Goal: Task Accomplishment & Management: Complete application form

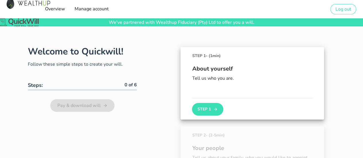
click at [218, 93] on div "About yourself Tell us who you are." at bounding box center [252, 78] width 121 height 39
click at [206, 107] on button "Step 1" at bounding box center [207, 109] width 31 height 13
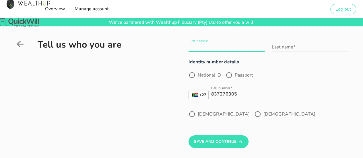
click at [216, 45] on input "First names*" at bounding box center [227, 47] width 76 height 9
type input "[PERSON_NAME]"
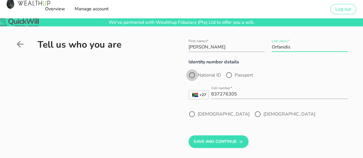
type input "Orfanidis"
click at [188, 74] on div at bounding box center [192, 75] width 10 height 10
radio input "true"
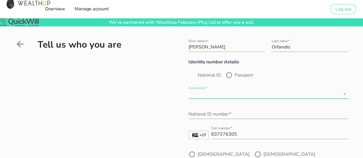
click at [214, 95] on input "Nationality*" at bounding box center [265, 94] width 152 height 9
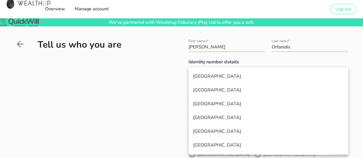
click at [214, 80] on div "[GEOGRAPHIC_DATA]" at bounding box center [268, 76] width 151 height 12
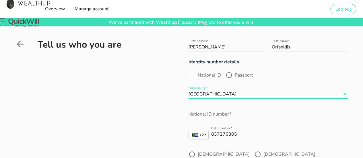
click at [212, 113] on input "National ID number*" at bounding box center [269, 114] width 160 height 9
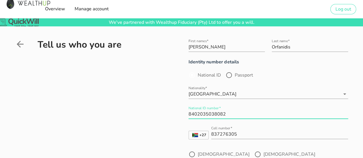
type input "8402035038082"
click at [182, 147] on div "First names* [PERSON_NAME] name* [PERSON_NAME] Identity number details National…" at bounding box center [251, 111] width 195 height 154
click at [189, 153] on div at bounding box center [192, 155] width 10 height 10
radio input "true"
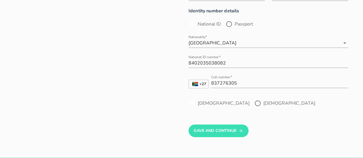
scroll to position [86, 0]
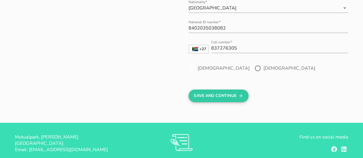
click at [214, 94] on button "Save And Continue" at bounding box center [219, 96] width 60 height 13
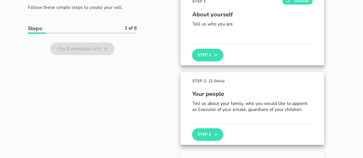
scroll to position [69, 0]
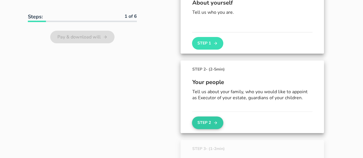
click at [211, 122] on button "Step 2" at bounding box center [207, 123] width 31 height 13
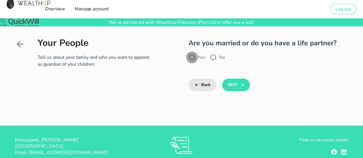
click at [193, 54] on div at bounding box center [192, 58] width 10 height 10
radio input "true"
click at [239, 86] on button "Next" at bounding box center [236, 85] width 28 height 13
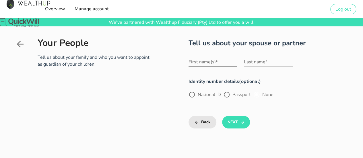
click at [203, 63] on input "First name(s)*" at bounding box center [213, 61] width 49 height 9
drag, startPoint x: 203, startPoint y: 63, endPoint x: 278, endPoint y: 90, distance: 79.4
click at [215, 71] on div "First name(s)* [PERSON_NAME]" at bounding box center [213, 65] width 49 height 16
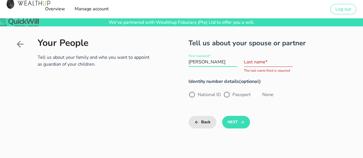
type input "[PERSON_NAME]"
click at [270, 58] on input "Last name*" at bounding box center [268, 61] width 49 height 9
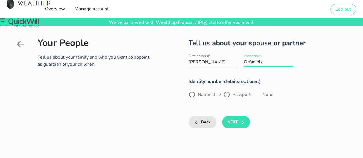
type input "Orfanidis"
click at [277, 99] on div "National ID Passport None" at bounding box center [241, 97] width 104 height 13
click at [198, 96] on label "National ID" at bounding box center [209, 95] width 23 height 6
radio input "true"
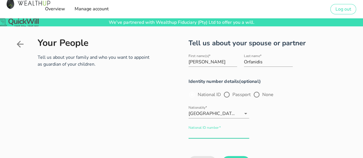
click at [213, 132] on div "National ID number*" at bounding box center [219, 133] width 61 height 9
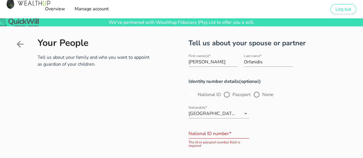
click at [320, 61] on div "First name(s)* [PERSON_NAME] Last name* [PERSON_NAME]" at bounding box center [268, 61] width 167 height 24
click at [218, 134] on input "National ID number*" at bounding box center [219, 133] width 61 height 9
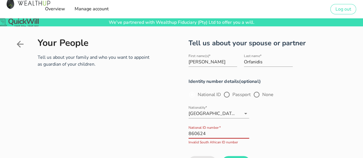
click at [194, 132] on input "860624" at bounding box center [219, 133] width 61 height 9
click at [218, 135] on input "850624" at bounding box center [219, 133] width 61 height 9
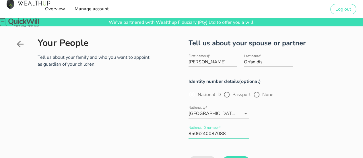
type input "8506240087088"
click at [345, 101] on div "Identity number details(optional) National ID Passport None Nationality* [DEMOG…" at bounding box center [268, 111] width 167 height 74
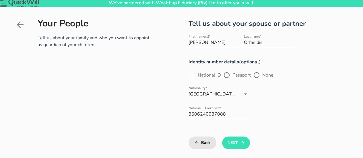
scroll to position [29, 0]
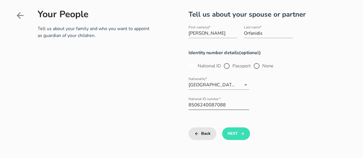
drag, startPoint x: 238, startPoint y: 132, endPoint x: 235, endPoint y: 112, distance: 20.1
click at [238, 132] on button "Next" at bounding box center [236, 134] width 28 height 13
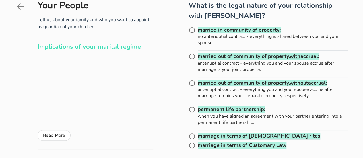
scroll to position [29, 0]
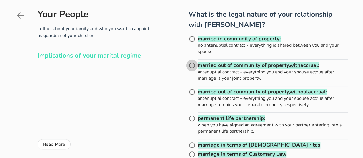
click at [193, 64] on div at bounding box center [192, 66] width 10 height 10
radio input "true"
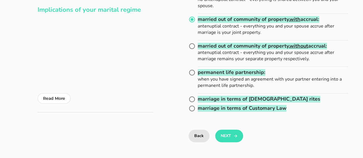
scroll to position [115, 0]
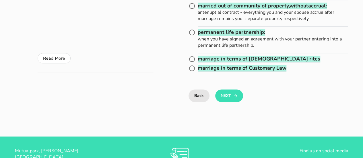
drag, startPoint x: 228, startPoint y: 98, endPoint x: 246, endPoint y: 118, distance: 27.0
click at [228, 98] on button "Next" at bounding box center [229, 96] width 28 height 13
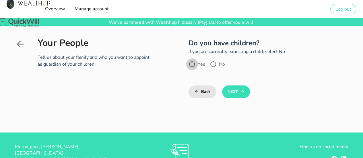
click at [194, 63] on div at bounding box center [192, 64] width 10 height 10
radio input "true"
click at [237, 91] on button "Next" at bounding box center [236, 92] width 28 height 13
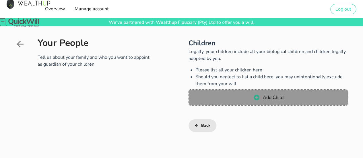
click at [255, 95] on icon "button" at bounding box center [256, 97] width 7 height 7
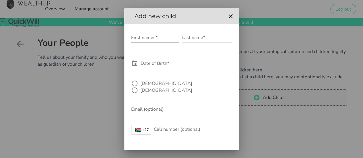
click at [145, 39] on input "First names*" at bounding box center [155, 37] width 48 height 9
type input "[PERSON_NAME]"
click at [202, 38] on input "Last name*" at bounding box center [207, 37] width 51 height 9
type input "Orfanidis"
click at [162, 38] on input "[PERSON_NAME]" at bounding box center [155, 37] width 48 height 9
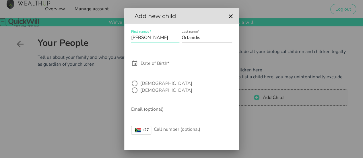
type input "[PERSON_NAME]"
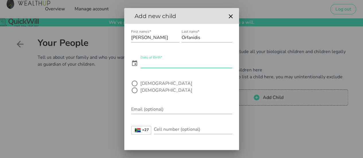
click at [186, 64] on input "Date of Birth*" at bounding box center [187, 63] width 92 height 9
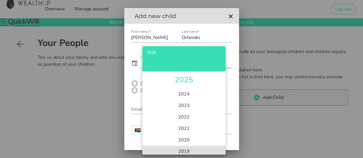
click at [186, 152] on li "2019" at bounding box center [184, 151] width 83 height 11
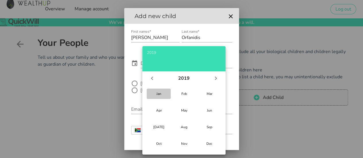
click at [163, 97] on button "Jan" at bounding box center [159, 94] width 24 height 10
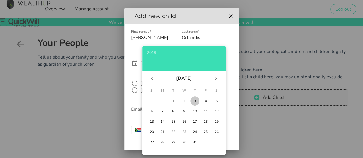
click at [197, 102] on div "3" at bounding box center [195, 101] width 6 height 5
type input "[DATE]"
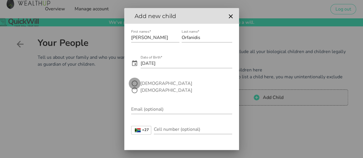
click at [133, 83] on div at bounding box center [135, 84] width 10 height 10
radio input "true"
click at [152, 105] on input "Email (optional)" at bounding box center [181, 109] width 101 height 9
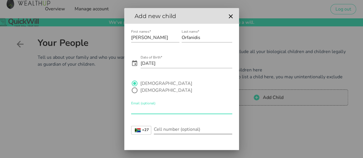
scroll to position [16, 0]
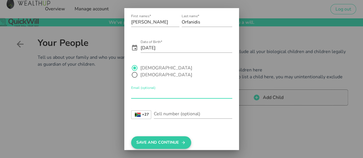
click at [160, 136] on button "Save And Continue" at bounding box center [161, 142] width 60 height 13
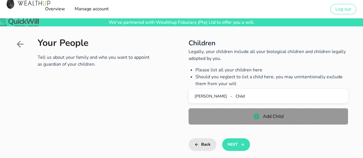
click at [245, 112] on button "Add Child" at bounding box center [269, 117] width 160 height 16
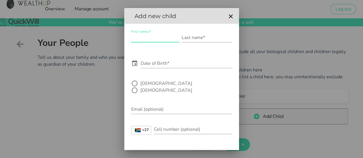
click at [156, 38] on input "First names*" at bounding box center [155, 37] width 48 height 9
type input "[PERSON_NAME]"
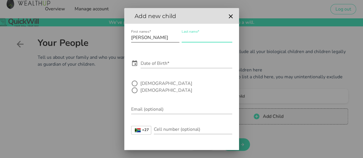
type input "P"
type input "Orfanidis"
click at [161, 64] on input "Date of Birth*" at bounding box center [187, 63] width 92 height 9
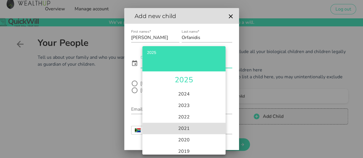
click at [184, 123] on li "2021" at bounding box center [184, 128] width 83 height 11
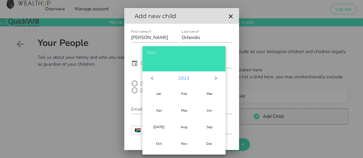
click at [178, 75] on button "2021" at bounding box center [184, 78] width 16 height 11
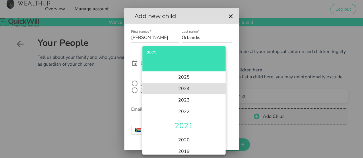
scroll to position [13, 0]
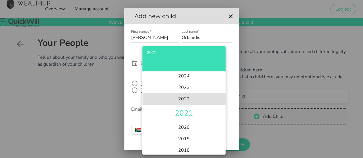
click at [190, 101] on li "2022" at bounding box center [184, 98] width 83 height 11
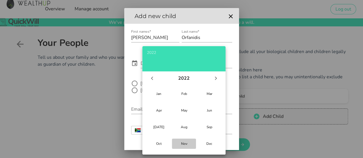
click at [187, 145] on div "Nov" at bounding box center [184, 144] width 15 height 5
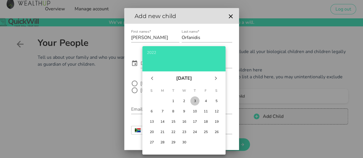
click at [194, 100] on div "3" at bounding box center [195, 101] width 6 height 5
type input "[DATE]"
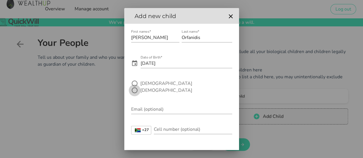
click at [140, 86] on div at bounding box center [135, 91] width 10 height 10
radio input "true"
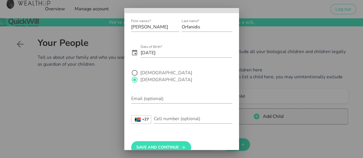
scroll to position [16, 0]
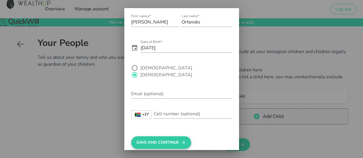
click at [176, 136] on button "Save And Continue" at bounding box center [161, 142] width 60 height 13
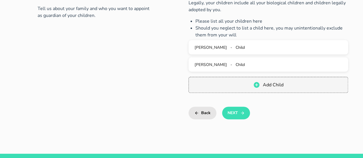
scroll to position [86, 0]
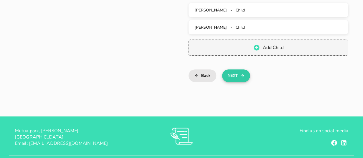
click at [236, 77] on button "Next" at bounding box center [236, 76] width 28 height 13
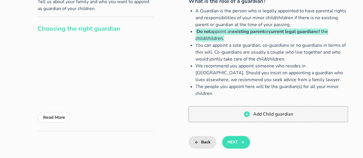
scroll to position [57, 0]
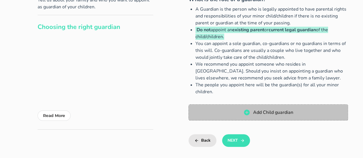
drag, startPoint x: 251, startPoint y: 114, endPoint x: 257, endPoint y: 124, distance: 11.6
click at [251, 114] on span "Add Child guardian" at bounding box center [269, 112] width 148 height 7
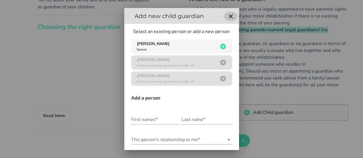
click at [229, 14] on icon "button" at bounding box center [231, 16] width 4 height 4
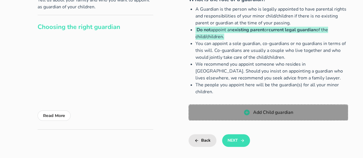
click at [264, 113] on span "Add Child guardian" at bounding box center [273, 112] width 41 height 6
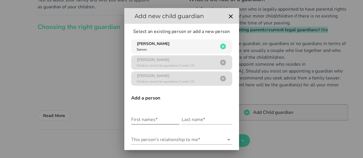
click at [148, 120] on input "First names*" at bounding box center [155, 119] width 48 height 9
type input "[PERSON_NAME]"
click at [228, 18] on icon "button" at bounding box center [231, 16] width 7 height 7
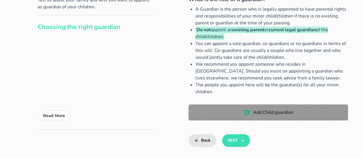
click at [263, 110] on span "Add Child guardian" at bounding box center [273, 112] width 41 height 6
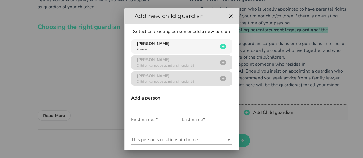
click at [287, 56] on div at bounding box center [181, 79] width 363 height 158
click at [152, 117] on input "First names*" at bounding box center [155, 119] width 48 height 9
type input "[PERSON_NAME]"
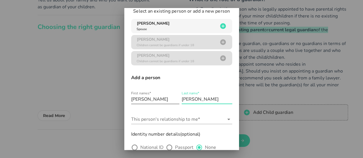
scroll to position [29, 0]
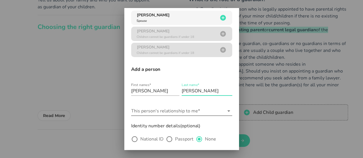
type input "[PERSON_NAME]"
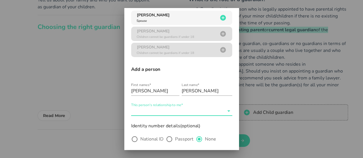
click at [204, 112] on input "This person's relationship to me*" at bounding box center [177, 111] width 93 height 9
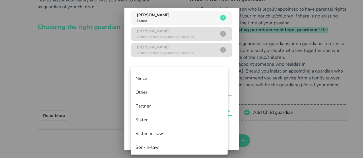
scroll to position [259, 0]
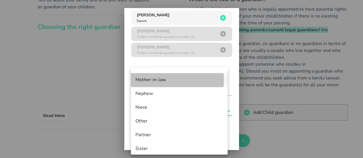
click at [157, 81] on div "Mother-in-law" at bounding box center [180, 79] width 88 height 5
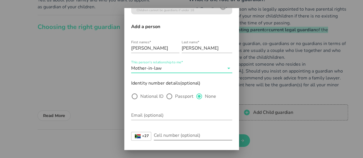
scroll to position [86, 0]
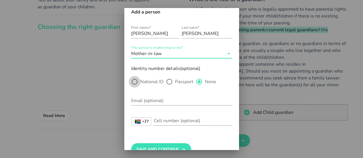
click at [135, 77] on div at bounding box center [135, 82] width 10 height 10
radio input "true"
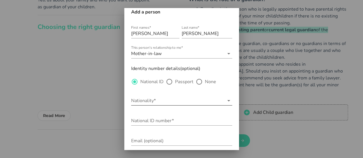
click at [148, 101] on input "Nationality*" at bounding box center [177, 100] width 93 height 9
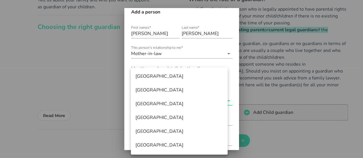
click at [154, 74] on div "[GEOGRAPHIC_DATA]" at bounding box center [180, 76] width 88 height 5
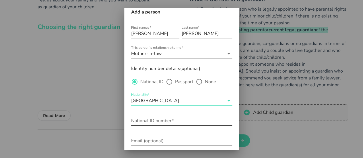
click at [161, 119] on div "National ID number*" at bounding box center [181, 120] width 101 height 9
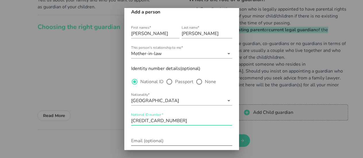
type input "[CREDIT_CARD_NUMBER]"
click at [144, 142] on input "Email (optional)" at bounding box center [181, 140] width 101 height 9
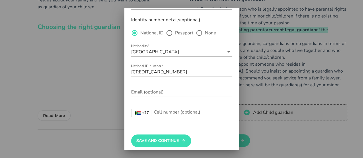
scroll to position [140, 0]
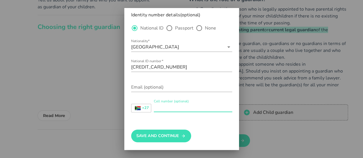
click at [157, 110] on input "Cell number (optional)" at bounding box center [193, 107] width 78 height 9
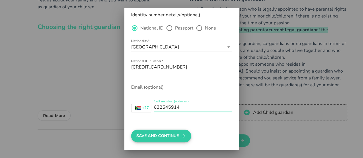
type input "632545914"
click at [155, 138] on button "Save And Continue" at bounding box center [161, 136] width 60 height 13
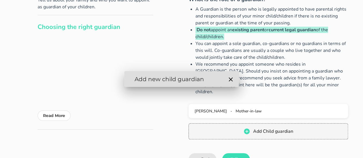
scroll to position [0, 0]
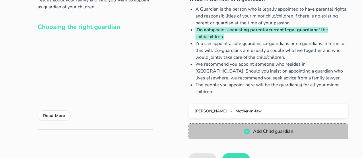
click at [260, 130] on span "Add Child guardian" at bounding box center [273, 131] width 41 height 6
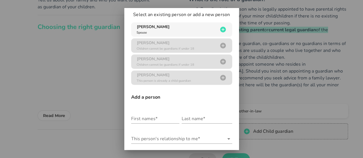
scroll to position [29, 0]
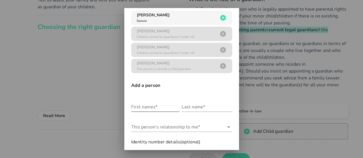
click at [152, 106] on input "First names*" at bounding box center [155, 107] width 48 height 9
type input "[PERSON_NAME]"
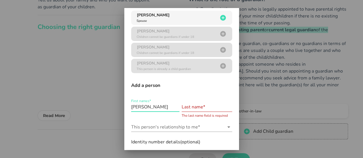
click at [168, 107] on input "[PERSON_NAME]" at bounding box center [155, 107] width 48 height 9
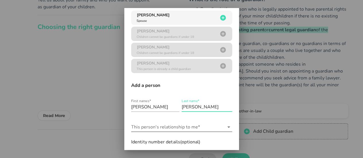
type input "[PERSON_NAME]"
click at [163, 124] on input "This person's relationship to me*" at bounding box center [177, 127] width 93 height 9
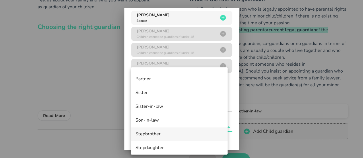
scroll to position [300, 0]
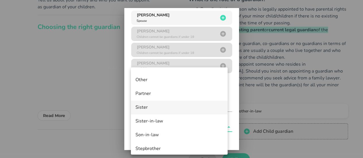
click at [151, 110] on div "Sister" at bounding box center [180, 107] width 88 height 5
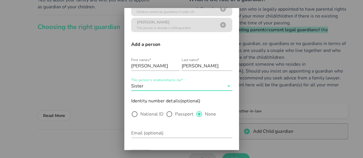
scroll to position [86, 0]
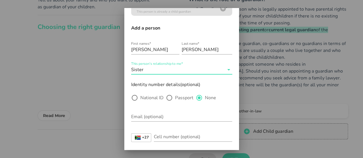
click at [145, 98] on label "National ID" at bounding box center [152, 98] width 23 height 6
radio input "true"
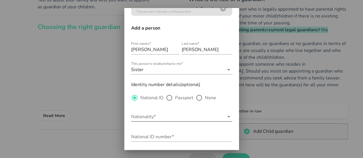
click at [145, 118] on input "Nationality*" at bounding box center [177, 116] width 93 height 9
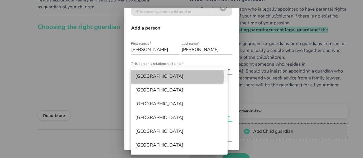
click at [148, 73] on div "[GEOGRAPHIC_DATA]" at bounding box center [180, 76] width 88 height 12
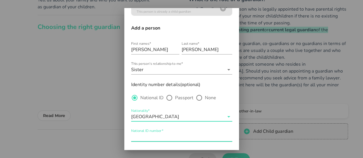
click at [142, 137] on input "National ID number*" at bounding box center [181, 136] width 101 height 9
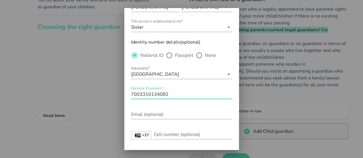
scroll to position [156, 0]
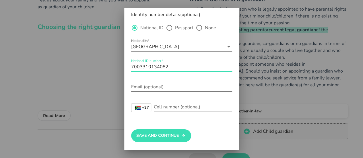
type input "7003310134082"
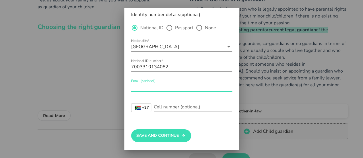
click at [165, 87] on input "Email (optional)" at bounding box center [181, 86] width 101 height 9
click at [183, 107] on div "Cell number (optional)" at bounding box center [193, 107] width 78 height 9
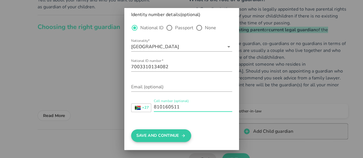
type input "810160511"
click at [177, 135] on button "Save And Continue" at bounding box center [161, 136] width 60 height 13
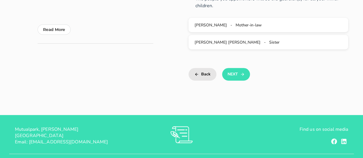
scroll to position [167, 0]
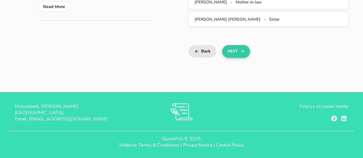
click at [243, 49] on icon "button" at bounding box center [242, 51] width 5 height 7
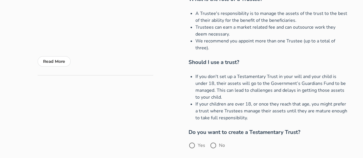
scroll to position [115, 0]
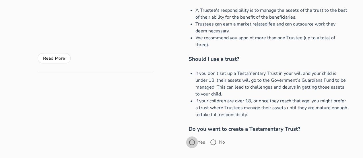
click at [193, 142] on div at bounding box center [192, 143] width 10 height 10
radio input "true"
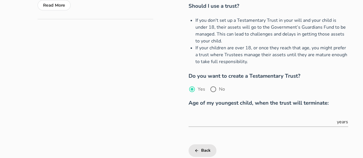
scroll to position [201, 0]
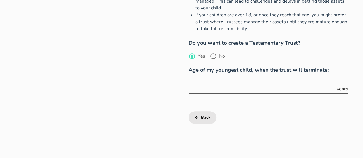
click at [290, 91] on input "text" at bounding box center [262, 88] width 147 height 9
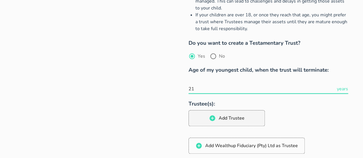
type input "21"
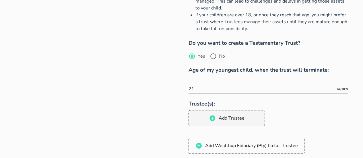
click at [318, 104] on h3 "Trustee(s):" at bounding box center [269, 104] width 160 height 8
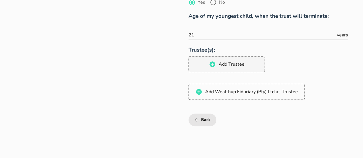
scroll to position [259, 0]
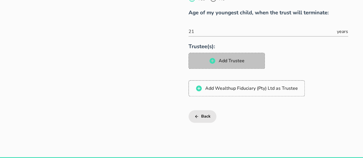
click at [226, 61] on span "Add Trustee" at bounding box center [231, 61] width 26 height 6
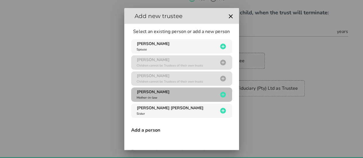
click at [220, 96] on icon "button" at bounding box center [223, 95] width 6 height 6
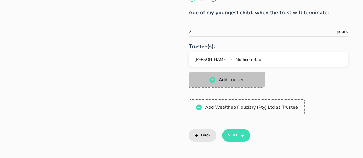
click at [237, 83] on span "Add Trustee" at bounding box center [227, 79] width 65 height 7
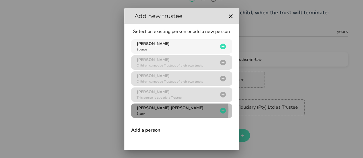
click at [220, 111] on icon "button" at bounding box center [223, 110] width 7 height 7
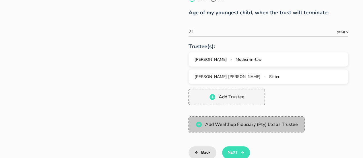
click at [197, 126] on icon "button" at bounding box center [199, 125] width 6 height 6
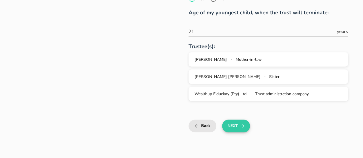
click at [231, 124] on button "Next" at bounding box center [236, 126] width 28 height 13
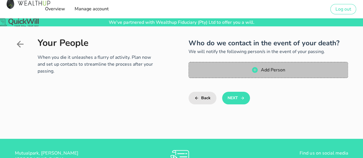
click at [270, 68] on span "Add Person" at bounding box center [273, 70] width 25 height 6
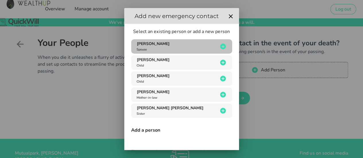
click at [220, 47] on icon "button" at bounding box center [223, 47] width 6 height 6
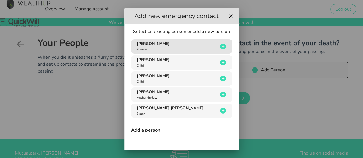
type input "[PERSON_NAME]"
type input "Orfanidis"
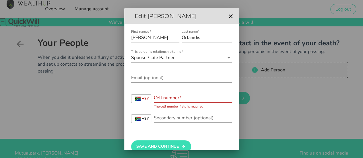
click at [186, 99] on input "Cell number*" at bounding box center [193, 97] width 78 height 9
type input "832253385"
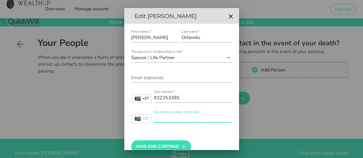
click at [173, 121] on input "Secondary number (optional)" at bounding box center [193, 117] width 78 height 9
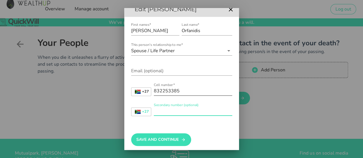
scroll to position [11, 0]
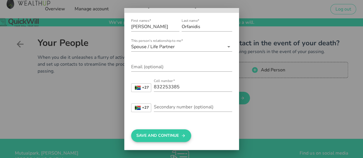
click at [171, 132] on button "Save And Continue" at bounding box center [161, 136] width 60 height 13
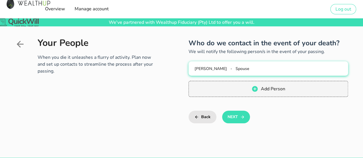
scroll to position [0, 0]
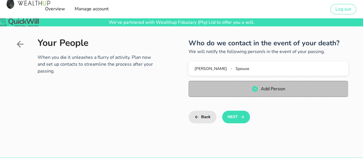
click at [254, 90] on icon "button" at bounding box center [255, 89] width 6 height 6
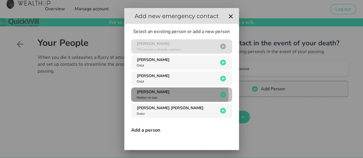
click at [220, 95] on icon "button" at bounding box center [223, 94] width 7 height 7
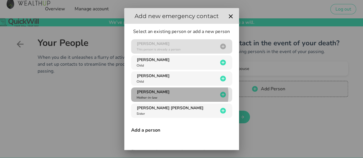
type input "[PERSON_NAME]"
type input "632545914"
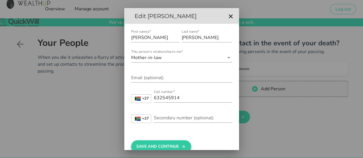
click at [171, 145] on button "Save And Continue" at bounding box center [161, 147] width 60 height 13
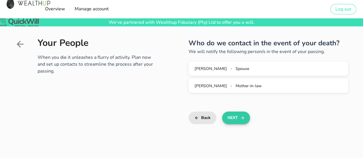
click at [244, 118] on icon "button" at bounding box center [242, 118] width 5 height 7
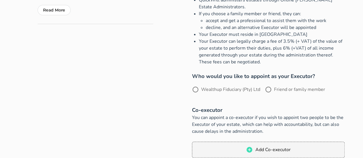
scroll to position [172, 0]
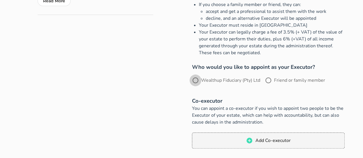
click at [197, 83] on div at bounding box center [196, 81] width 10 height 10
radio input "true"
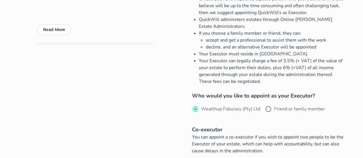
scroll to position [373, 0]
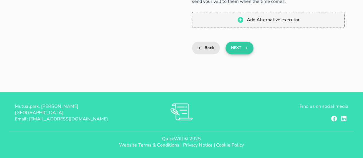
click at [245, 46] on icon "button" at bounding box center [246, 48] width 5 height 7
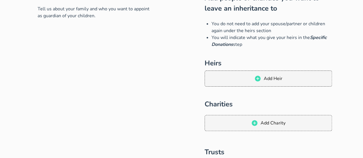
scroll to position [57, 0]
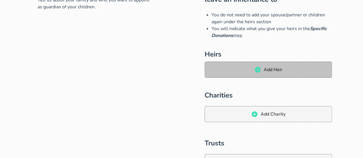
click at [267, 68] on span "Add Heir" at bounding box center [273, 70] width 19 height 6
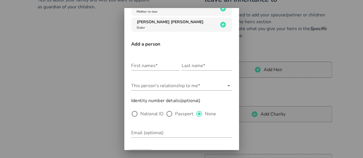
scroll to position [115, 0]
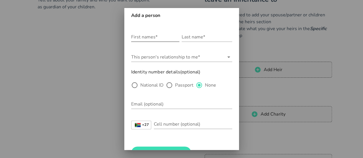
click at [148, 33] on div "First names*" at bounding box center [155, 36] width 48 height 9
type input "[PERSON_NAME]"
type input "Orfanidis"
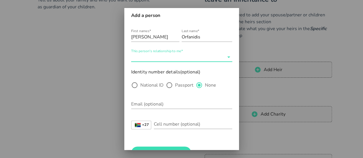
click at [168, 58] on input "This person's relationship to me*" at bounding box center [177, 57] width 93 height 9
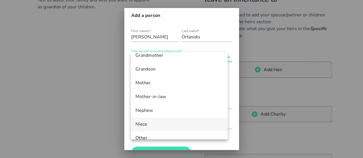
scroll to position [214, 0]
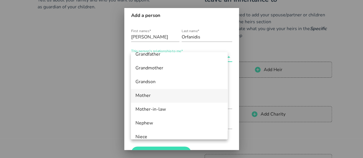
click at [155, 97] on div "Mother" at bounding box center [180, 95] width 88 height 5
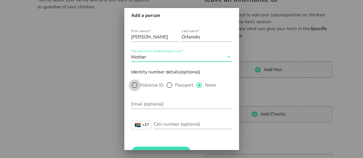
click at [136, 86] on div at bounding box center [135, 85] width 10 height 10
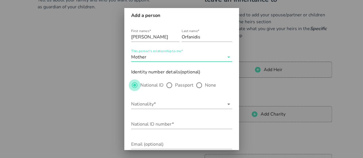
radio input "true"
click at [162, 104] on input "Nationality*" at bounding box center [177, 104] width 93 height 9
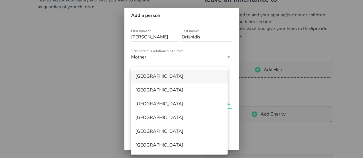
click at [146, 78] on div "[GEOGRAPHIC_DATA]" at bounding box center [180, 76] width 88 height 5
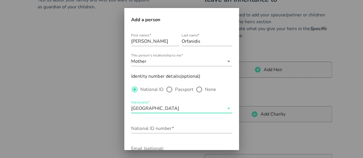
scroll to position [86, 0]
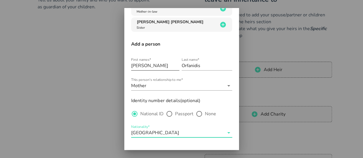
click at [160, 66] on input "[PERSON_NAME]" at bounding box center [155, 65] width 48 height 9
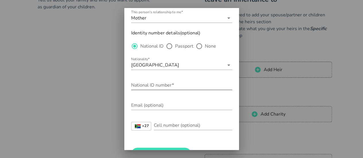
scroll to position [172, 0]
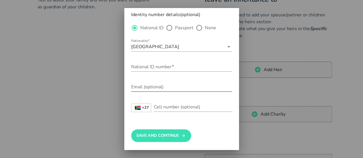
type input "[PERSON_NAME]"
click at [162, 81] on div "Email (optional)" at bounding box center [181, 88] width 101 height 19
click at [168, 68] on input "National ID number*" at bounding box center [181, 66] width 101 height 9
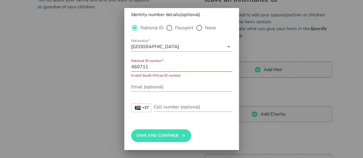
click at [158, 67] on input "460711" at bounding box center [181, 66] width 101 height 9
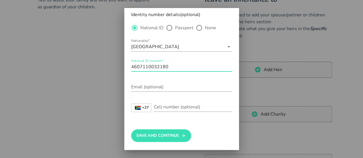
type input "4607110032180"
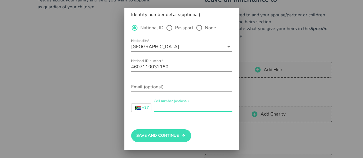
click at [167, 104] on div "Cell number (optional)" at bounding box center [193, 107] width 78 height 9
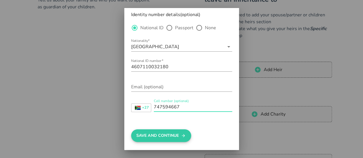
type input "747594667"
click at [143, 133] on button "Save And Continue" at bounding box center [161, 136] width 60 height 13
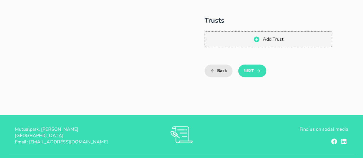
scroll to position [201, 0]
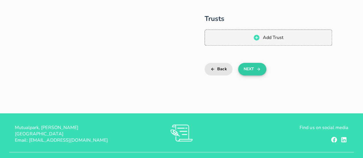
click at [260, 65] on button "Next" at bounding box center [252, 69] width 28 height 13
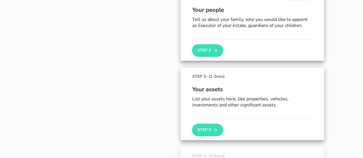
scroll to position [172, 0]
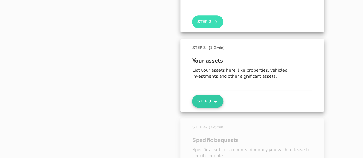
click at [204, 101] on button "Step 3" at bounding box center [207, 101] width 31 height 13
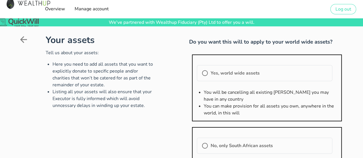
click at [205, 79] on div "Yes, world wide assets" at bounding box center [265, 73] width 136 height 16
radio input "true"
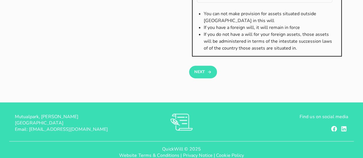
scroll to position [194, 0]
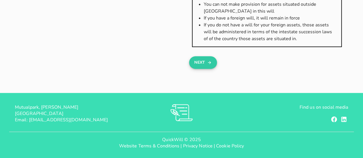
click at [211, 61] on icon "button" at bounding box center [209, 62] width 5 height 7
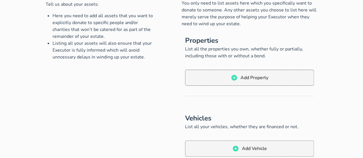
scroll to position [57, 0]
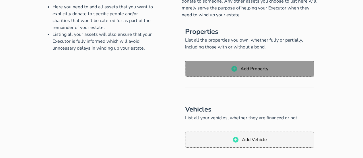
click at [248, 70] on span "Add Property" at bounding box center [254, 69] width 28 height 6
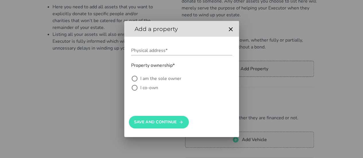
click at [141, 90] on label "I co-own" at bounding box center [187, 88] width 92 height 6
radio input "true"
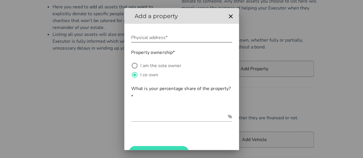
click at [145, 38] on input "Physical address*" at bounding box center [181, 37] width 101 height 9
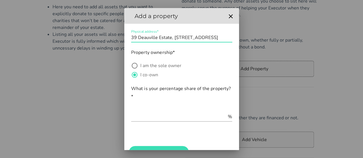
scroll to position [0, 50]
click at [213, 37] on input "Physical address*" at bounding box center [181, 37] width 101 height 9
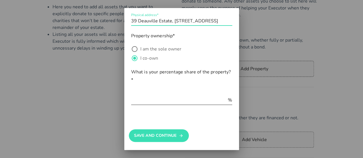
type input "39 Deauville Estate, [STREET_ADDRESS]"
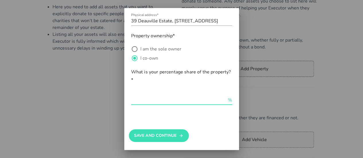
click at [171, 102] on input "text" at bounding box center [179, 100] width 96 height 9
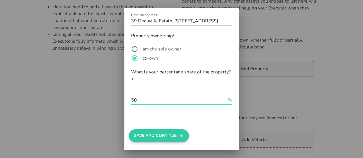
type input "50"
click at [166, 136] on button "Save And Continue" at bounding box center [159, 136] width 60 height 13
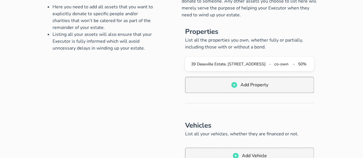
radio input "false"
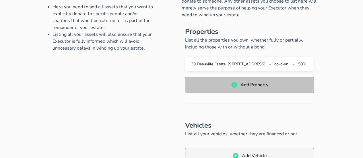
click at [249, 87] on span "Add Property" at bounding box center [254, 85] width 28 height 6
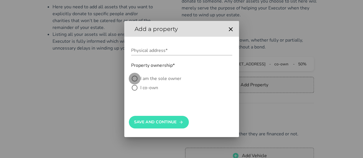
drag, startPoint x: 136, startPoint y: 76, endPoint x: 138, endPoint y: 67, distance: 9.1
click at [136, 76] on div at bounding box center [135, 79] width 10 height 10
radio input "true"
click at [137, 51] on input "Physical address*" at bounding box center [181, 50] width 101 height 9
click at [188, 51] on input "Physical address*" at bounding box center [181, 50] width 101 height 9
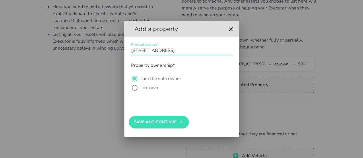
scroll to position [0, 37]
click at [185, 50] on input "Physical address*" at bounding box center [181, 50] width 101 height 9
drag, startPoint x: 185, startPoint y: 50, endPoint x: 160, endPoint y: 106, distance: 61.1
click at [160, 106] on div "Save And Continue" at bounding box center [182, 120] width 106 height 30
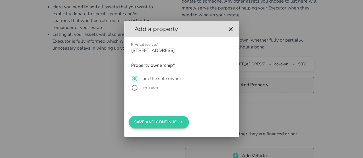
click at [159, 120] on button "Save And Continue" at bounding box center [159, 122] width 60 height 13
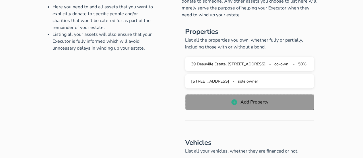
click at [239, 102] on span "Add Property" at bounding box center [250, 102] width 118 height 7
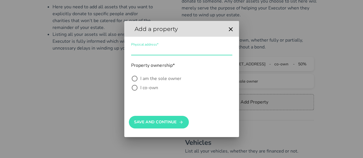
click at [142, 49] on div "Physical address*" at bounding box center [181, 50] width 101 height 9
click at [131, 51] on input "Physical address*" at bounding box center [181, 50] width 101 height 9
click at [232, 50] on input "Physical address*" at bounding box center [181, 50] width 101 height 9
click at [226, 51] on input "Physical address*" at bounding box center [181, 50] width 101 height 9
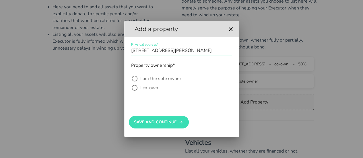
click at [218, 49] on input "Physical address*" at bounding box center [181, 50] width 101 height 9
click at [229, 52] on input "Physical address*" at bounding box center [181, 50] width 101 height 9
click at [232, 50] on input "Physical address*" at bounding box center [181, 50] width 101 height 9
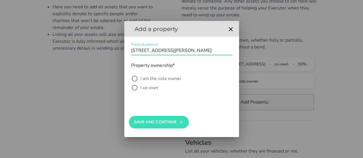
type input "[STREET_ADDRESS][PERSON_NAME]"
click at [166, 78] on label "I am the sole owner" at bounding box center [187, 79] width 92 height 6
radio input "true"
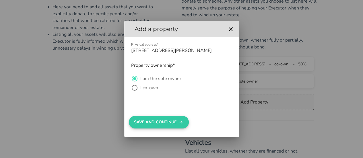
click at [156, 122] on button "Save And Continue" at bounding box center [159, 122] width 60 height 13
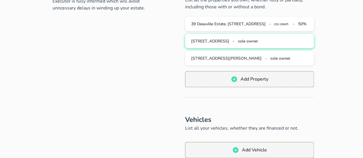
scroll to position [115, 0]
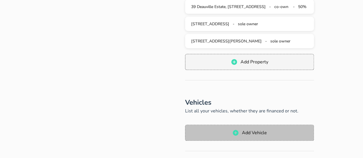
click at [271, 130] on span "Add Vehicle" at bounding box center [250, 133] width 118 height 7
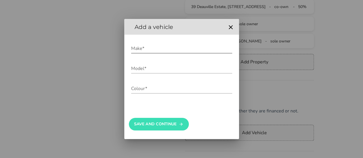
click at [147, 48] on input "Make*" at bounding box center [181, 48] width 101 height 9
type input "Land Rover"
type input "q"
type input "Discovery 5"
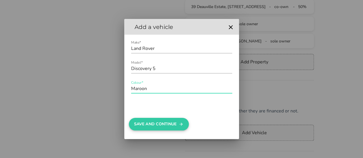
type input "Maroon"
click at [162, 130] on button "Save And Continue" at bounding box center [159, 124] width 60 height 13
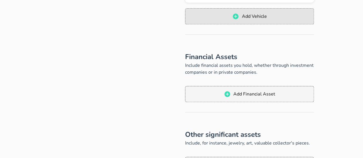
scroll to position [259, 0]
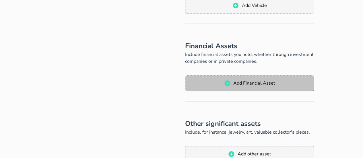
click at [266, 84] on span "Add Financial Asset" at bounding box center [254, 83] width 42 height 6
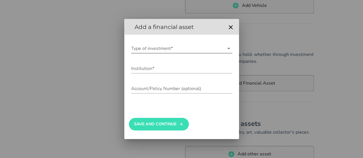
click at [139, 46] on input "Type of investment*" at bounding box center [177, 48] width 93 height 9
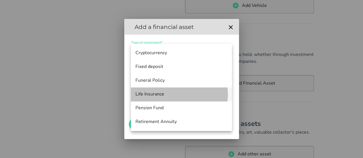
click at [186, 95] on div "Life Insurance" at bounding box center [182, 94] width 92 height 5
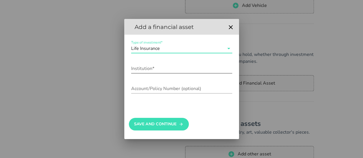
click at [156, 73] on input "Institution*" at bounding box center [181, 68] width 101 height 9
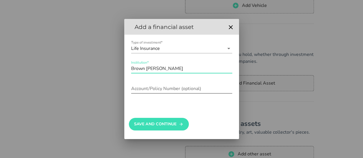
type input "Brown [PERSON_NAME]"
click at [162, 87] on div "Account/Policy Number (optional)" at bounding box center [181, 88] width 101 height 9
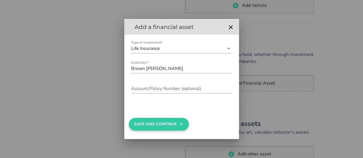
click at [166, 126] on button "Save And Continue" at bounding box center [159, 124] width 60 height 13
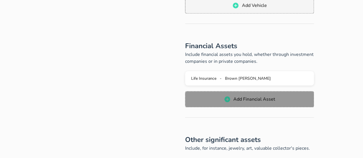
click at [237, 96] on span "Add Financial Asset" at bounding box center [254, 99] width 42 height 6
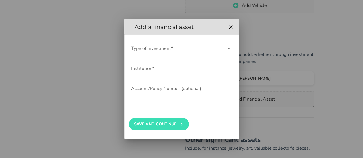
click at [148, 51] on input "Type of investment*" at bounding box center [177, 48] width 93 height 9
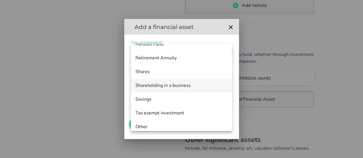
scroll to position [69, 0]
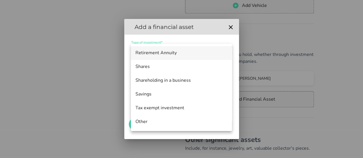
click at [160, 49] on div "Retirement Annuity" at bounding box center [182, 53] width 92 height 12
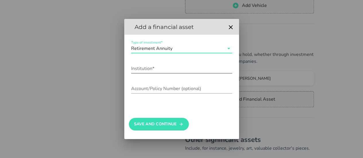
click at [147, 68] on input "Institution*" at bounding box center [181, 68] width 101 height 9
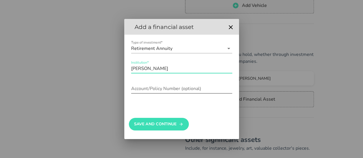
type input "[PERSON_NAME]"
click at [193, 84] on div "Account/Policy Number (optional)" at bounding box center [181, 90] width 101 height 19
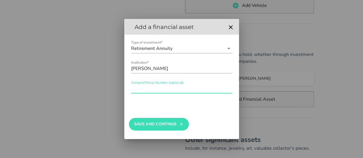
click at [158, 88] on input "Account/Policy Number (optional)" at bounding box center [181, 88] width 101 height 9
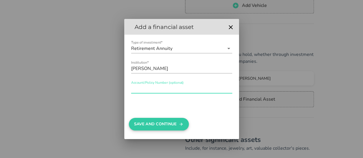
click at [160, 120] on button "Save And Continue" at bounding box center [159, 124] width 60 height 13
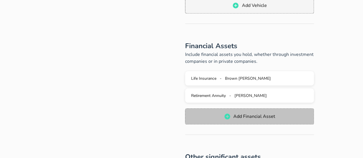
click at [238, 112] on button "Add Financial Asset" at bounding box center [249, 117] width 129 height 16
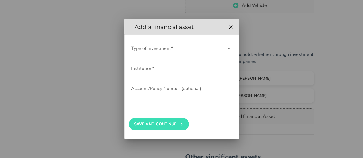
click at [167, 46] on input "Type of investment*" at bounding box center [177, 48] width 93 height 9
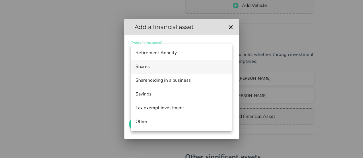
click at [163, 68] on div "Shares" at bounding box center [182, 66] width 92 height 5
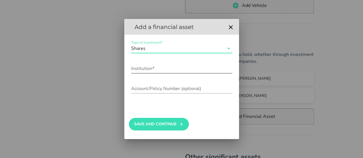
click at [156, 70] on input "Institution*" at bounding box center [181, 68] width 101 height 9
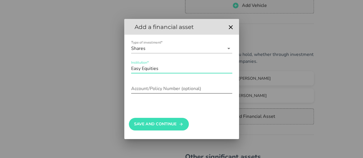
type input "Easy Equities"
click at [156, 88] on div "Account/Policy Number (optional)" at bounding box center [181, 88] width 101 height 9
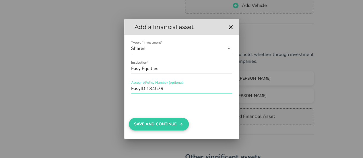
type input "EasyID 134579"
click at [155, 125] on button "Save And Continue" at bounding box center [159, 124] width 60 height 13
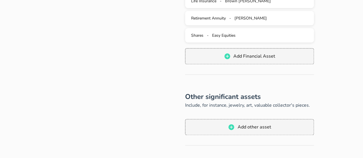
scroll to position [345, 0]
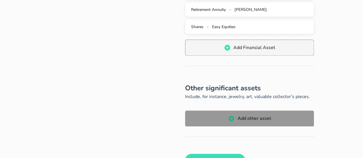
click at [282, 119] on span "Add other asset" at bounding box center [250, 118] width 118 height 7
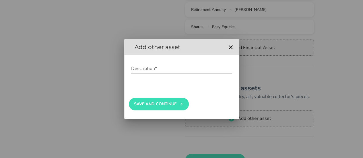
click at [162, 70] on input "Description*" at bounding box center [181, 68] width 101 height 9
type input "[PERSON_NAME]"
click at [232, 45] on icon "button" at bounding box center [231, 47] width 7 height 7
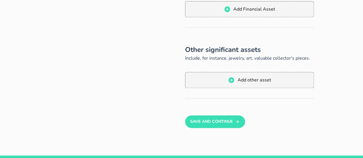
scroll to position [431, 0]
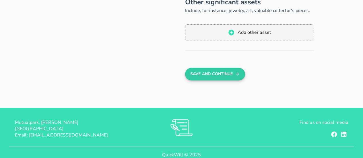
click at [233, 77] on button "Save And Continue" at bounding box center [215, 74] width 60 height 13
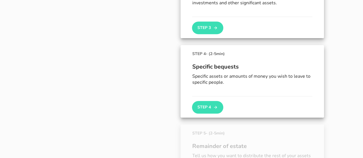
scroll to position [279, 0]
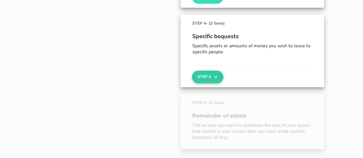
click at [207, 78] on button "Step 4" at bounding box center [207, 77] width 31 height 13
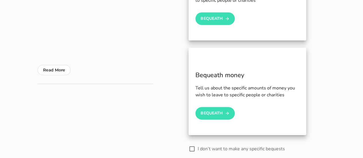
scroll to position [144, 0]
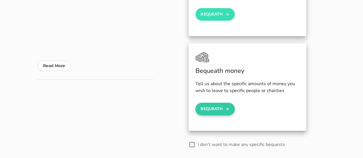
click at [206, 109] on button "Bequeath" at bounding box center [216, 109] width 40 height 13
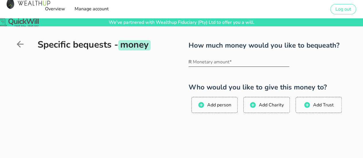
click at [210, 66] on input "Monetary amount*" at bounding box center [241, 61] width 97 height 9
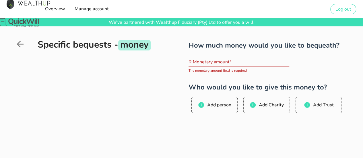
click at [223, 77] on div "How much money would you like to bequeath? Monetary amount* R The monetary amou…" at bounding box center [269, 59] width 160 height 42
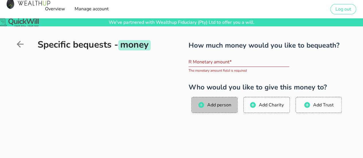
click at [220, 104] on span "Add person" at bounding box center [219, 105] width 24 height 6
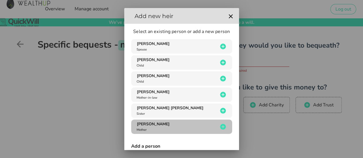
click at [220, 124] on icon "button" at bounding box center [223, 127] width 6 height 6
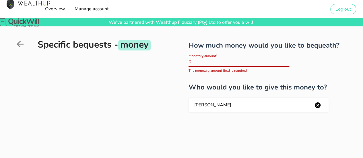
click at [225, 63] on input "Monetary amount*" at bounding box center [241, 61] width 97 height 9
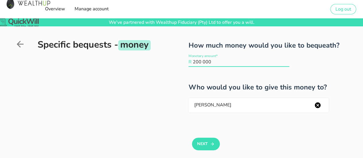
type input "200 000"
click at [171, 95] on div "How much money would you like to bequeath? Monetary amount* R 200 000 Who would…" at bounding box center [251, 104] width 195 height 133
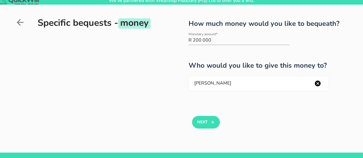
scroll to position [57, 0]
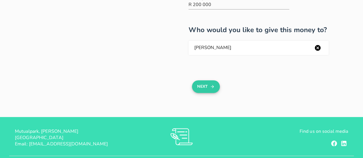
click at [201, 85] on button "Next" at bounding box center [206, 86] width 28 height 13
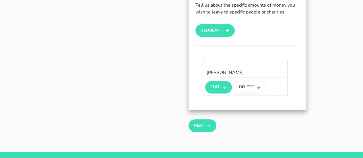
scroll to position [259, 0]
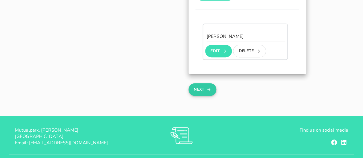
click at [209, 87] on icon "button" at bounding box center [209, 89] width 5 height 7
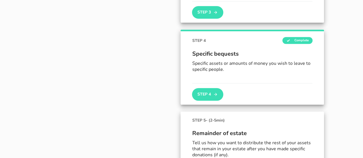
scroll to position [312, 0]
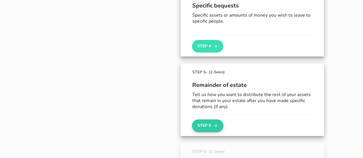
click at [208, 122] on button "Step 5" at bounding box center [207, 126] width 31 height 13
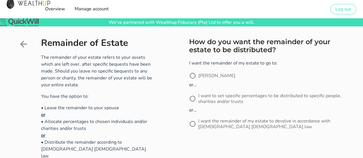
click at [212, 74] on label "[PERSON_NAME]" at bounding box center [272, 76] width 147 height 6
radio input "true"
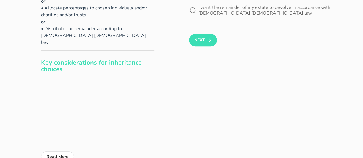
scroll to position [115, 0]
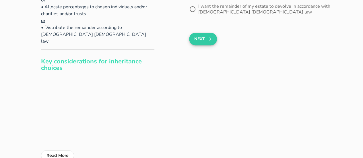
click at [194, 40] on button "Next" at bounding box center [203, 39] width 28 height 13
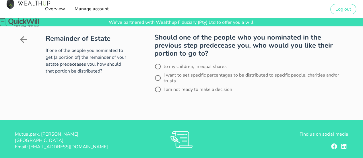
click at [180, 65] on label "to my children, in equal shares" at bounding box center [254, 67] width 181 height 6
radio input "true"
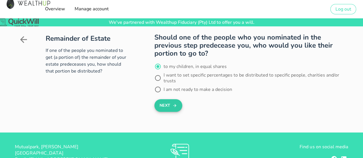
click at [167, 106] on button "Next" at bounding box center [169, 105] width 28 height 13
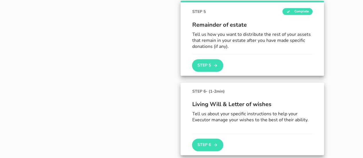
scroll to position [413, 0]
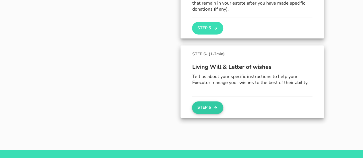
click at [205, 110] on button "Step 6" at bounding box center [207, 107] width 31 height 13
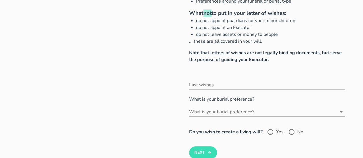
scroll to position [115, 0]
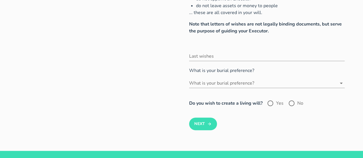
click at [308, 86] on input "What is your burial preference?" at bounding box center [263, 83] width 148 height 9
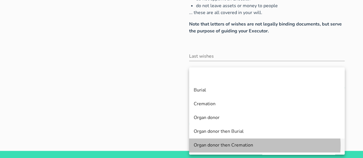
click at [287, 145] on div "Organ donor then Cremation" at bounding box center [267, 145] width 147 height 5
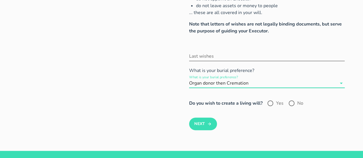
click at [205, 57] on input "Last wishes" at bounding box center [267, 56] width 156 height 9
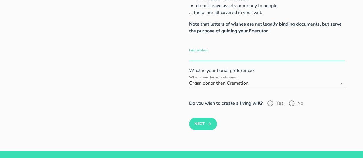
click at [231, 55] on input "Last wishes" at bounding box center [267, 56] width 156 height 9
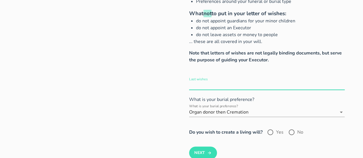
scroll to position [86, 0]
click at [234, 85] on input "Last wishes" at bounding box center [267, 84] width 156 height 9
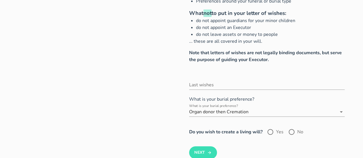
click at [172, 101] on div "Examples of what you can include in your letter of wishes: Who to notify of you…" at bounding box center [250, 57] width 191 height 204
click at [202, 86] on input "Last wishes" at bounding box center [267, 84] width 156 height 9
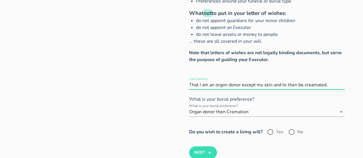
click at [313, 85] on input "Last wishes" at bounding box center [267, 84] width 156 height 9
type input "That I am an orgon donor except my skin and to then be cremated."
click at [278, 104] on div "What is your burial preference? Organ donor then Cremation" at bounding box center [267, 113] width 156 height 19
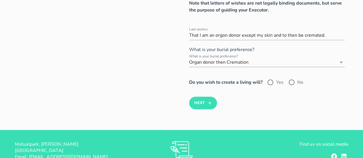
scroll to position [144, 0]
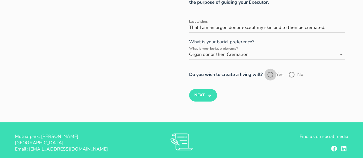
click at [275, 72] on div at bounding box center [271, 75] width 10 height 10
radio input "true"
click at [211, 95] on icon "submit" at bounding box center [209, 95] width 5 height 7
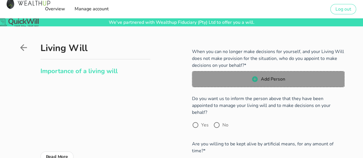
click at [253, 80] on icon "button" at bounding box center [255, 79] width 6 height 6
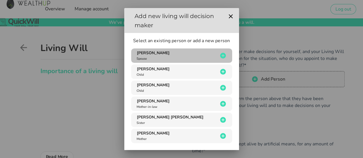
click at [220, 55] on icon "button" at bounding box center [223, 55] width 7 height 7
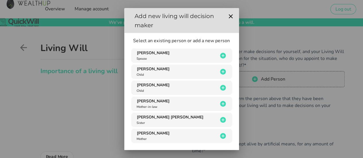
type input "[PERSON_NAME]"
type input "Orfanidis"
radio input "true"
type input "832253385"
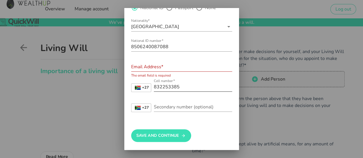
scroll to position [57, 0]
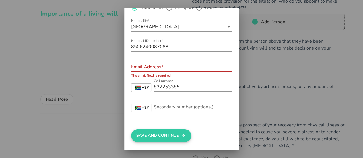
click at [168, 134] on button "Save And Continue" at bounding box center [161, 136] width 60 height 13
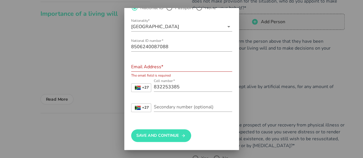
click at [166, 63] on input "Email Address*" at bounding box center [181, 66] width 101 height 9
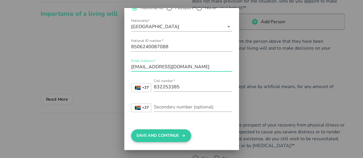
type input "[EMAIL_ADDRESS][DOMAIN_NAME]"
click at [157, 135] on button "Save And Continue" at bounding box center [161, 136] width 60 height 13
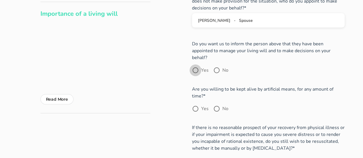
click at [196, 66] on div at bounding box center [196, 71] width 10 height 10
radio input "true"
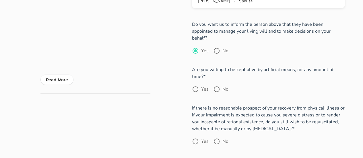
scroll to position [86, 0]
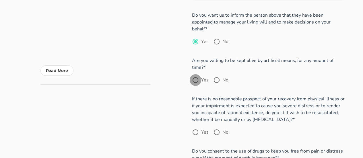
click at [197, 75] on div at bounding box center [196, 80] width 10 height 10
radio input "true"
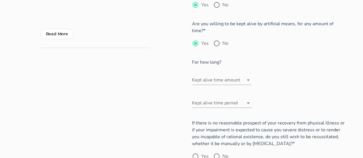
scroll to position [144, 0]
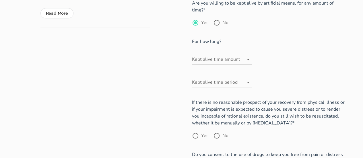
click at [251, 56] on icon at bounding box center [248, 59] width 7 height 7
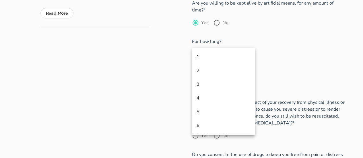
click at [297, 51] on div "For how long? Kept alive time amount Kept alive time period" at bounding box center [268, 62] width 153 height 61
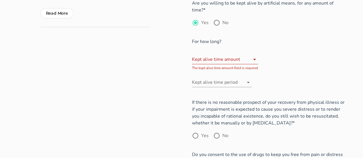
click at [257, 56] on icon at bounding box center [254, 59] width 7 height 7
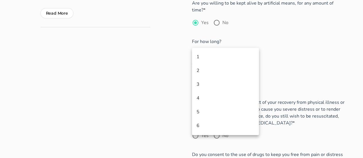
click at [318, 51] on div "For how long? Kept alive time amount The kept alive time amount field is requir…" at bounding box center [268, 62] width 153 height 61
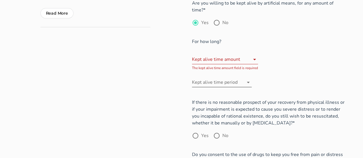
click at [252, 79] on icon at bounding box center [248, 82] width 7 height 7
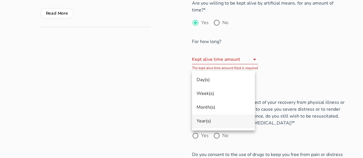
click at [216, 123] on div "Year(s)" at bounding box center [224, 121] width 54 height 5
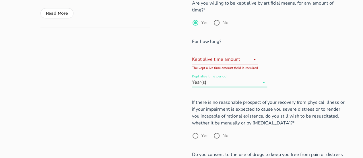
click at [248, 55] on input "Kept alive time amount" at bounding box center [221, 59] width 58 height 9
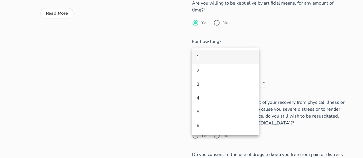
click at [197, 58] on div "1" at bounding box center [226, 56] width 58 height 5
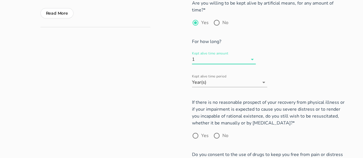
click at [271, 51] on div "Kept alive time amount 1 The kept alive time amount field is required Kept aliv…" at bounding box center [243, 69] width 102 height 48
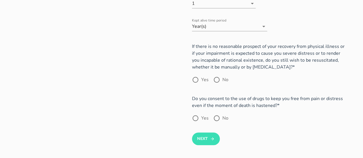
scroll to position [201, 0]
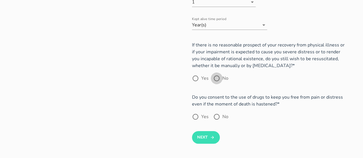
click at [219, 74] on div at bounding box center [217, 79] width 10 height 10
radio input "true"
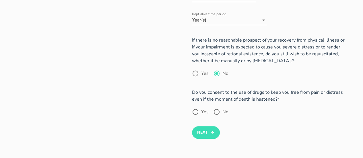
scroll to position [230, 0]
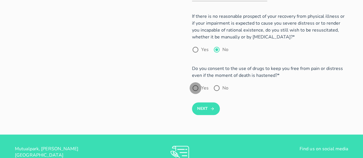
click at [193, 83] on div at bounding box center [196, 88] width 10 height 10
radio input "true"
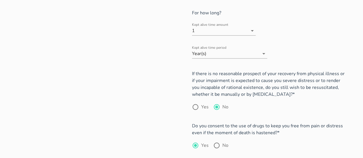
scroll to position [265, 0]
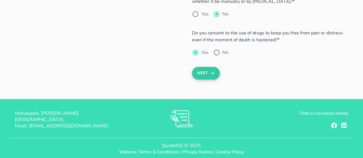
click at [206, 67] on button "Next" at bounding box center [206, 73] width 28 height 13
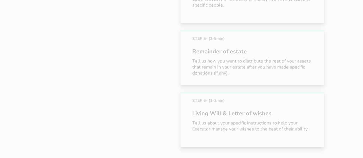
scroll to position [350, 0]
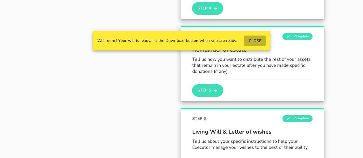
click at [251, 40] on span "CLOSE" at bounding box center [255, 40] width 13 height 5
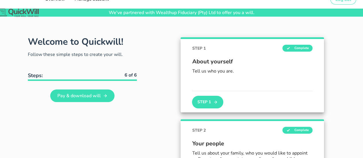
scroll to position [0, 0]
